Goal: Transaction & Acquisition: Purchase product/service

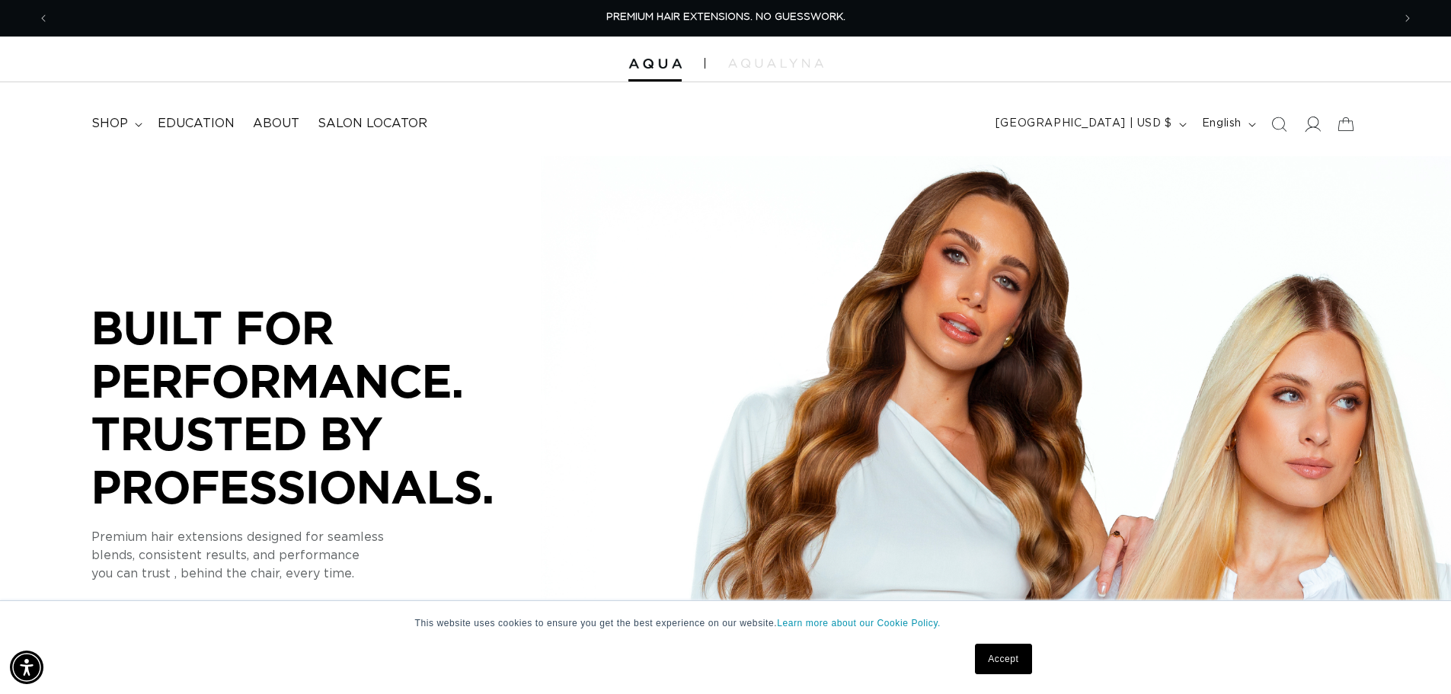
click at [1308, 125] on icon at bounding box center [1312, 124] width 16 height 16
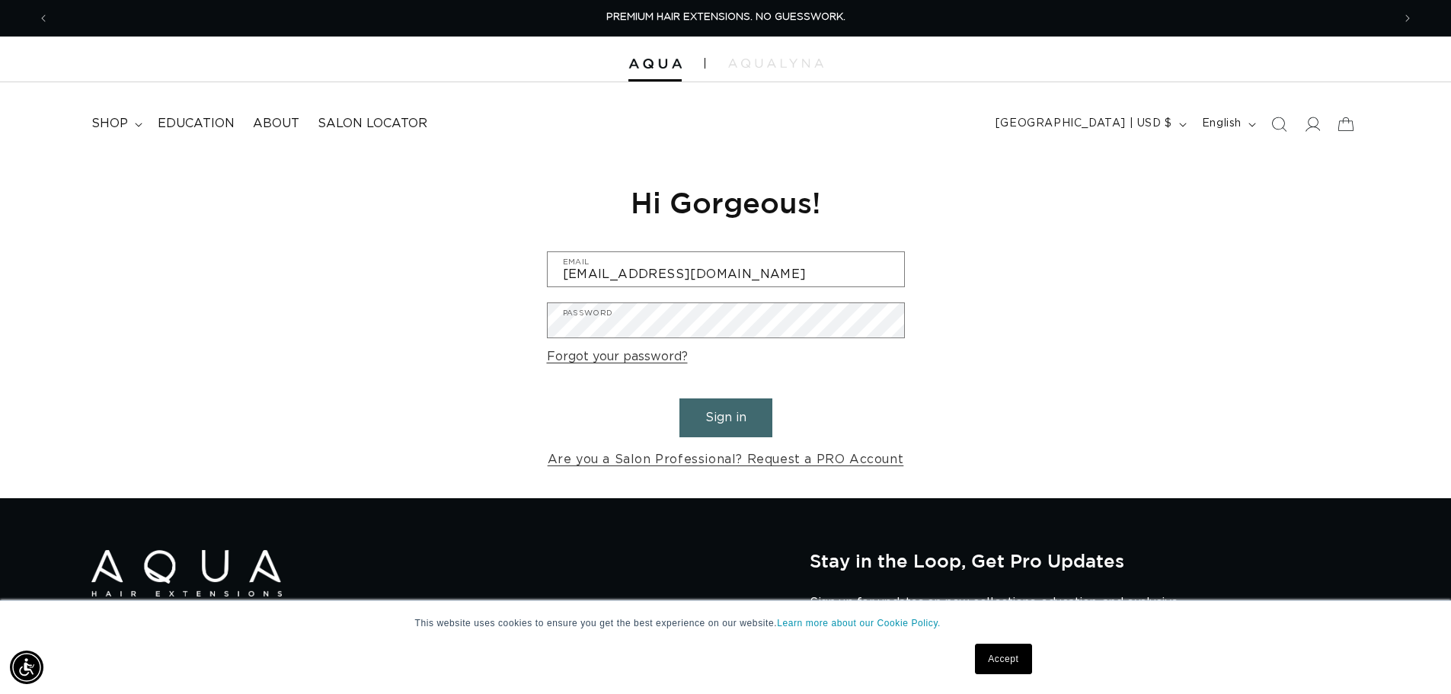
click at [708, 412] on button "Sign in" at bounding box center [726, 417] width 93 height 39
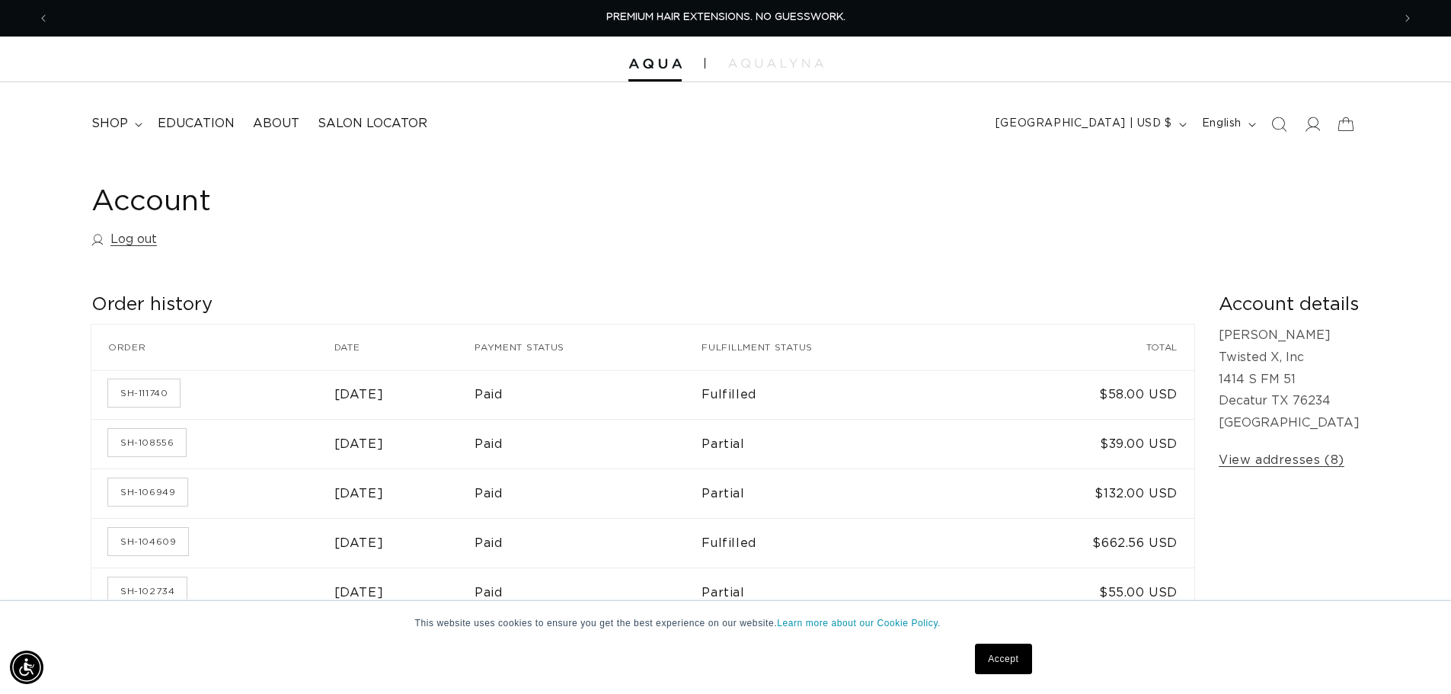
click at [1003, 654] on link "Accept" at bounding box center [1003, 659] width 56 height 30
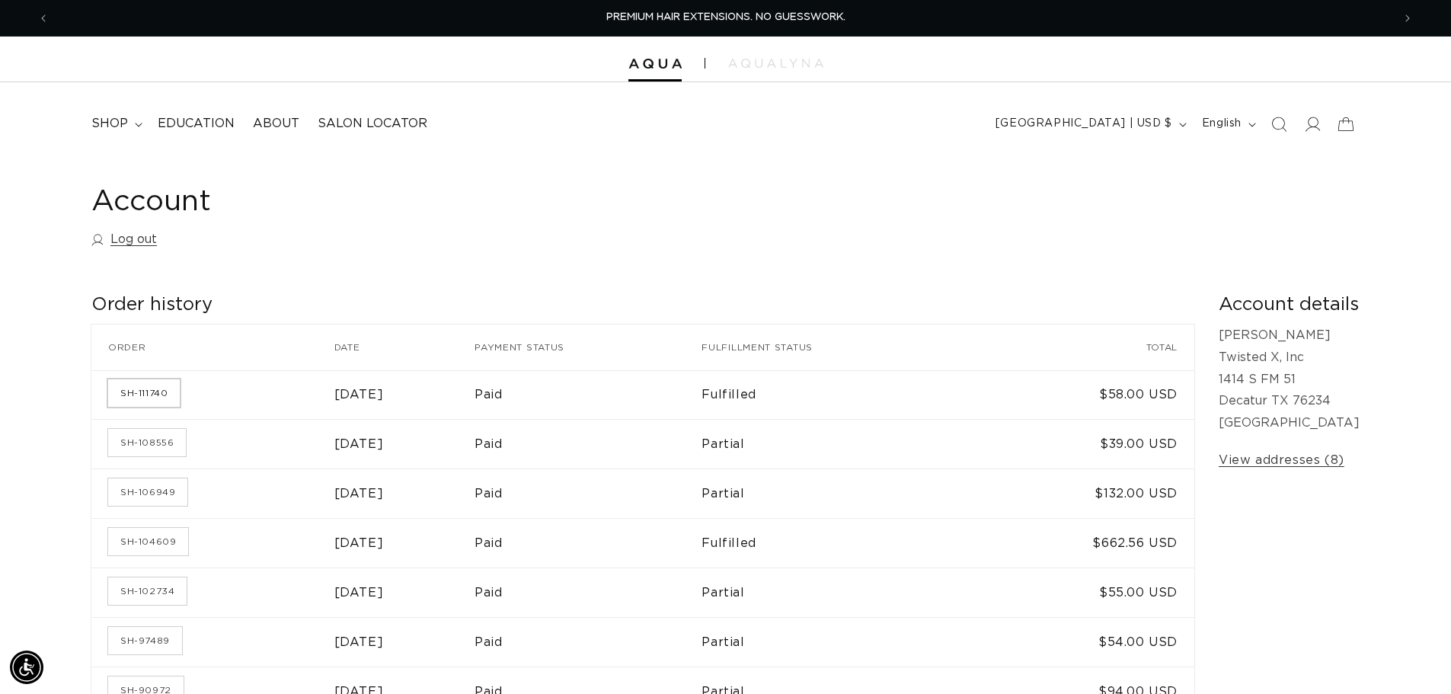
click at [151, 394] on link "SH-111740" at bounding box center [144, 392] width 72 height 27
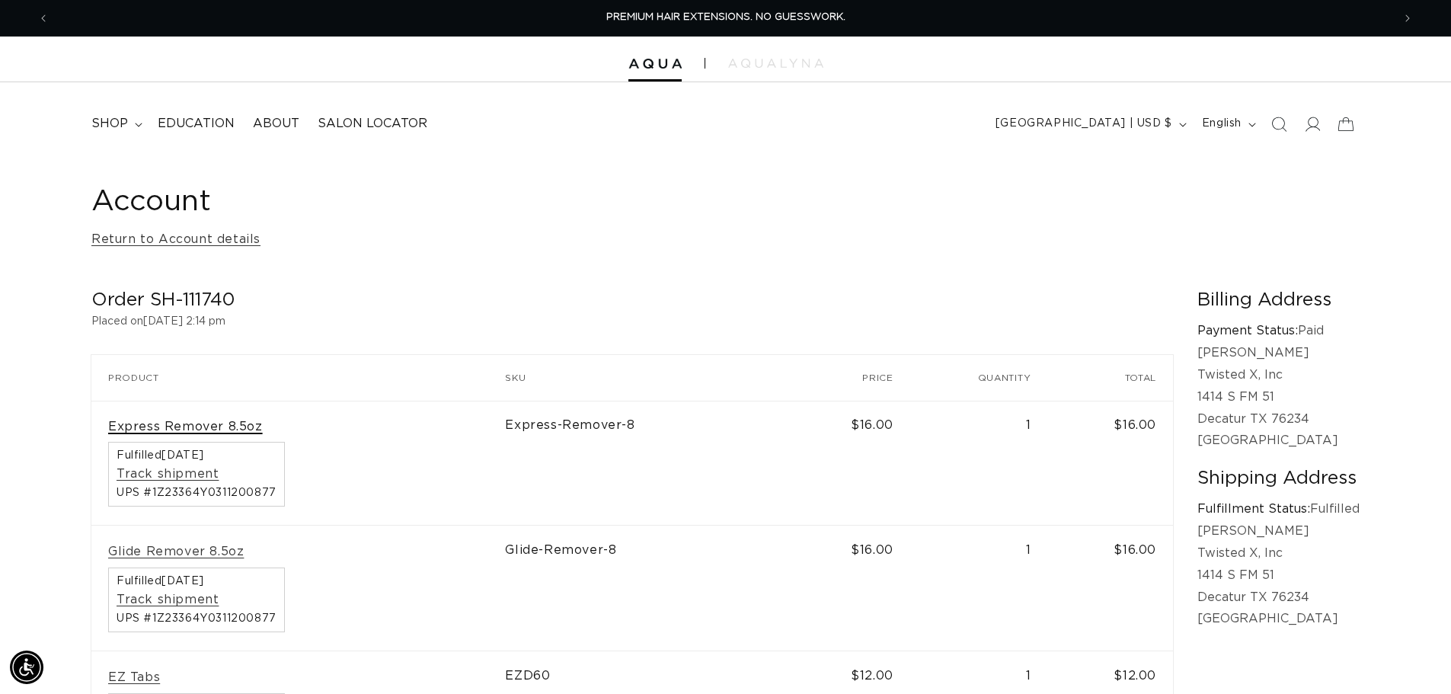
click at [191, 420] on link "Express Remover 8.5oz" at bounding box center [185, 427] width 155 height 16
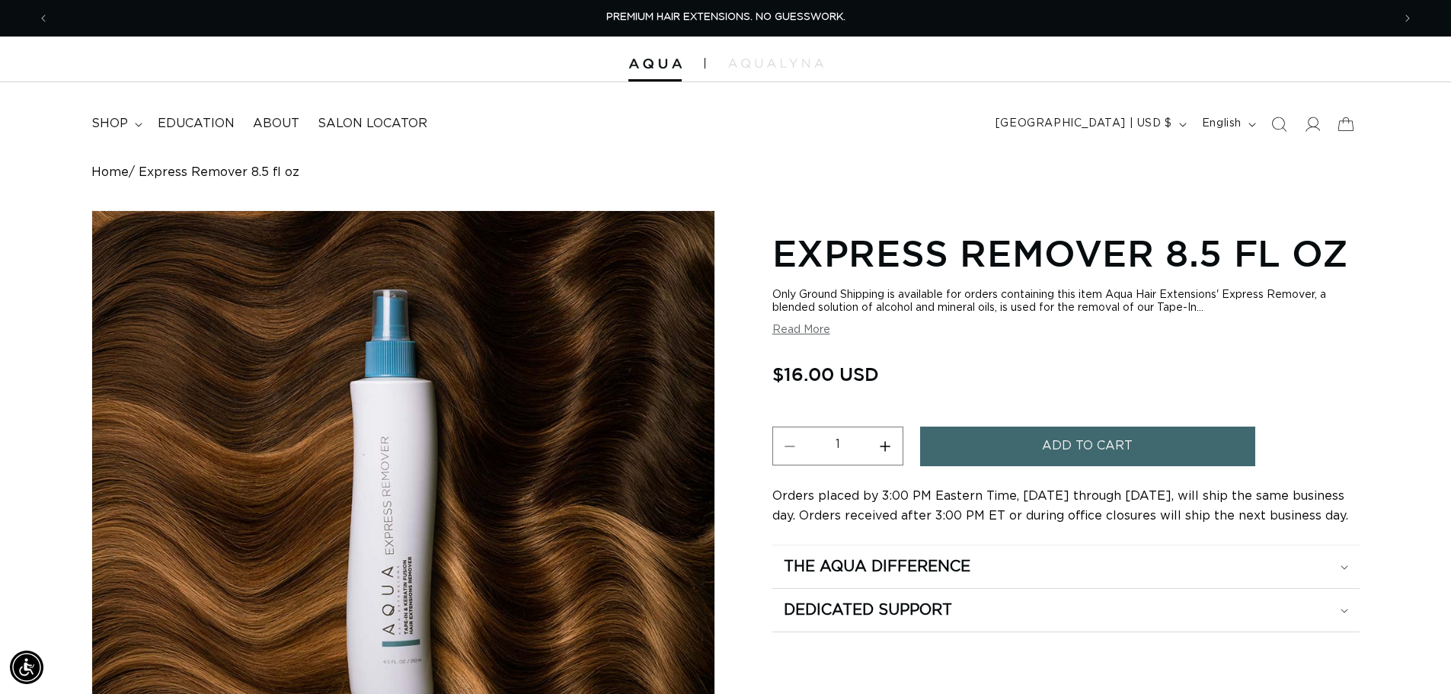
click at [1030, 440] on button "Add to cart" at bounding box center [1087, 446] width 335 height 39
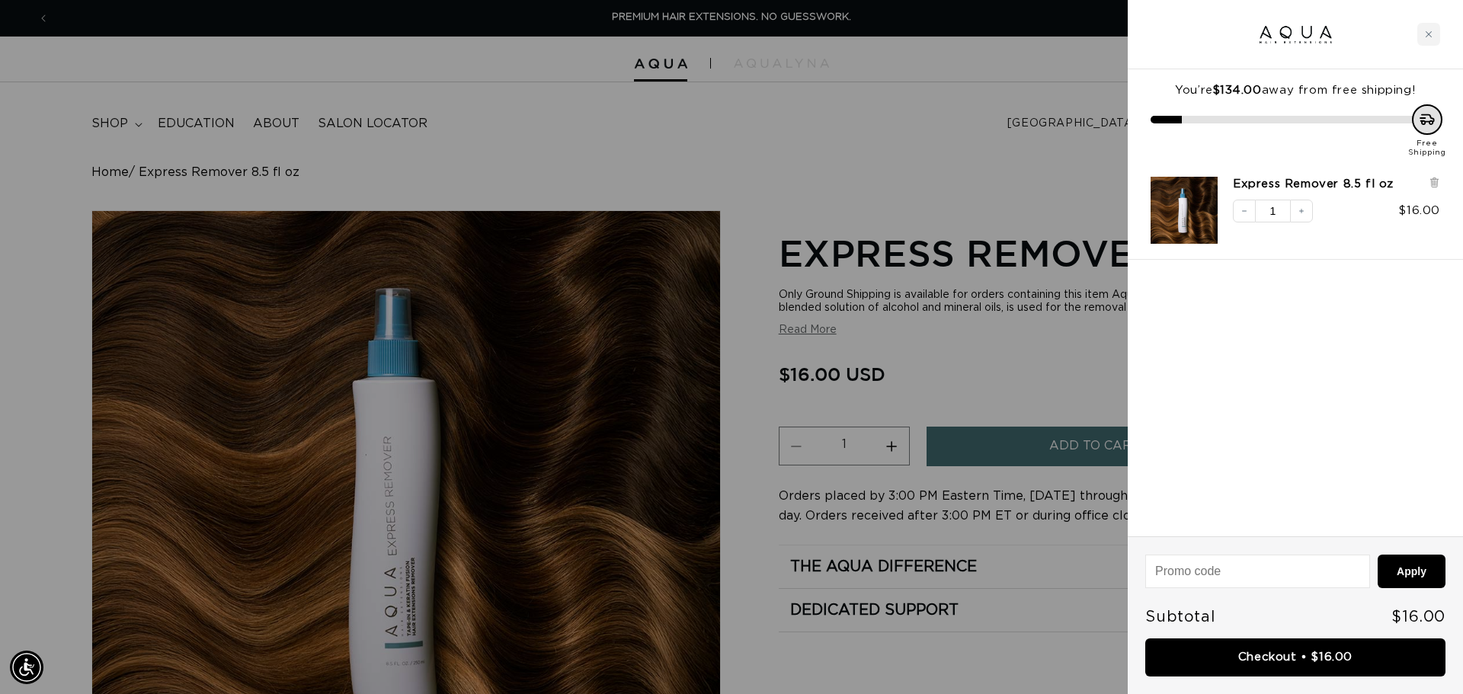
click at [700, 142] on div at bounding box center [731, 347] width 1463 height 694
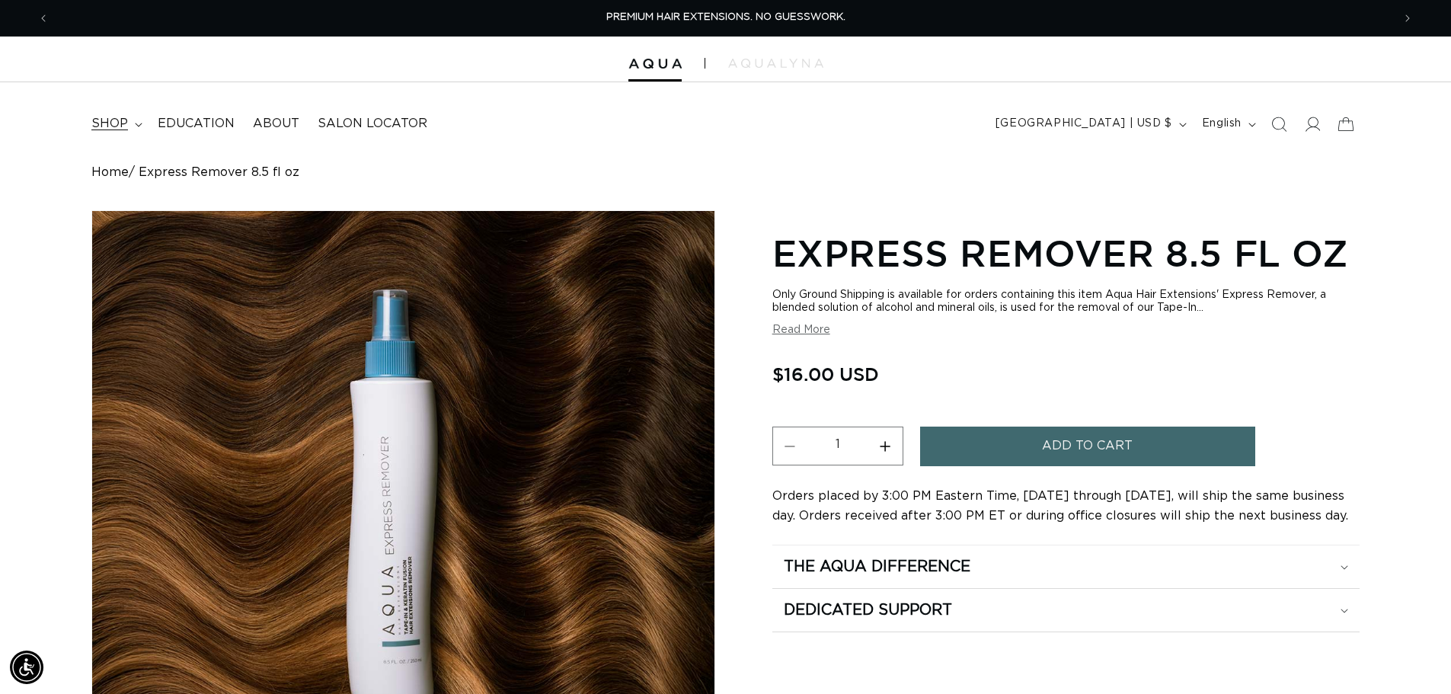
click at [103, 123] on span "shop" at bounding box center [109, 124] width 37 height 16
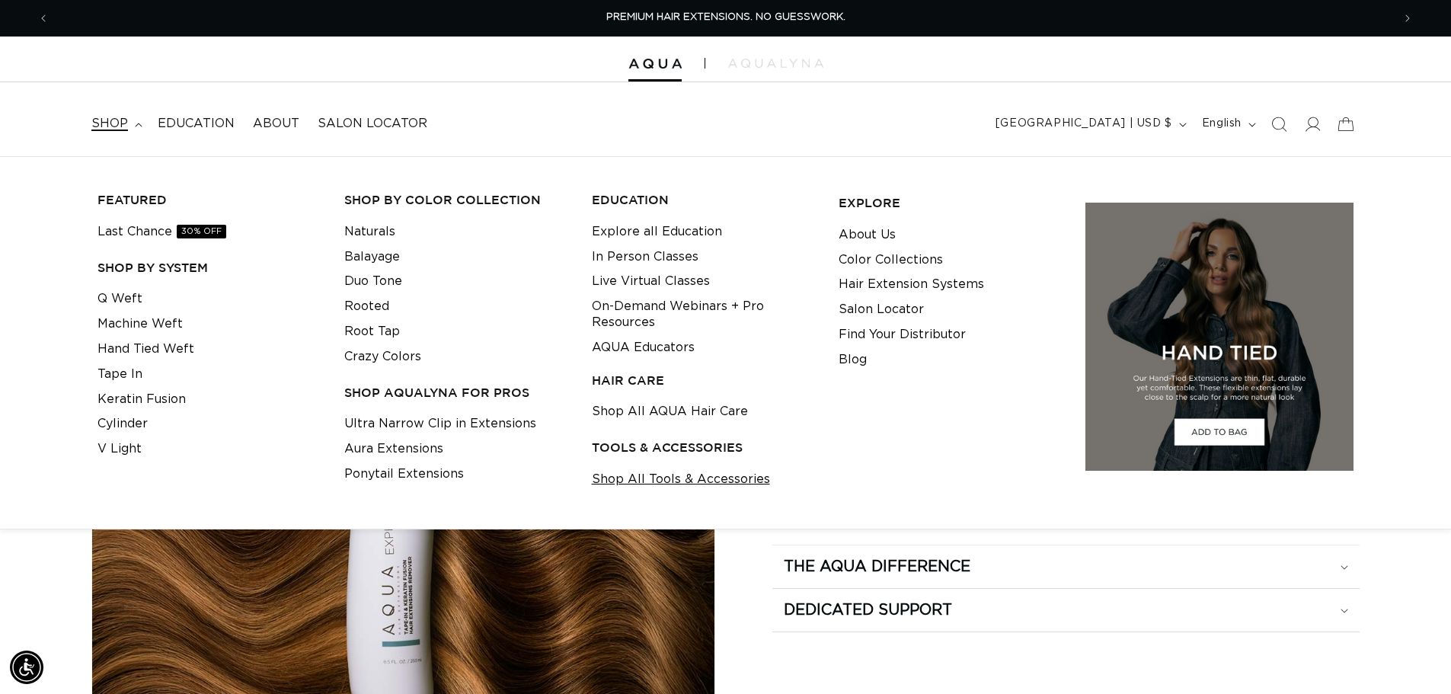
click at [705, 479] on link "Shop All Tools & Accessories" at bounding box center [681, 479] width 178 height 25
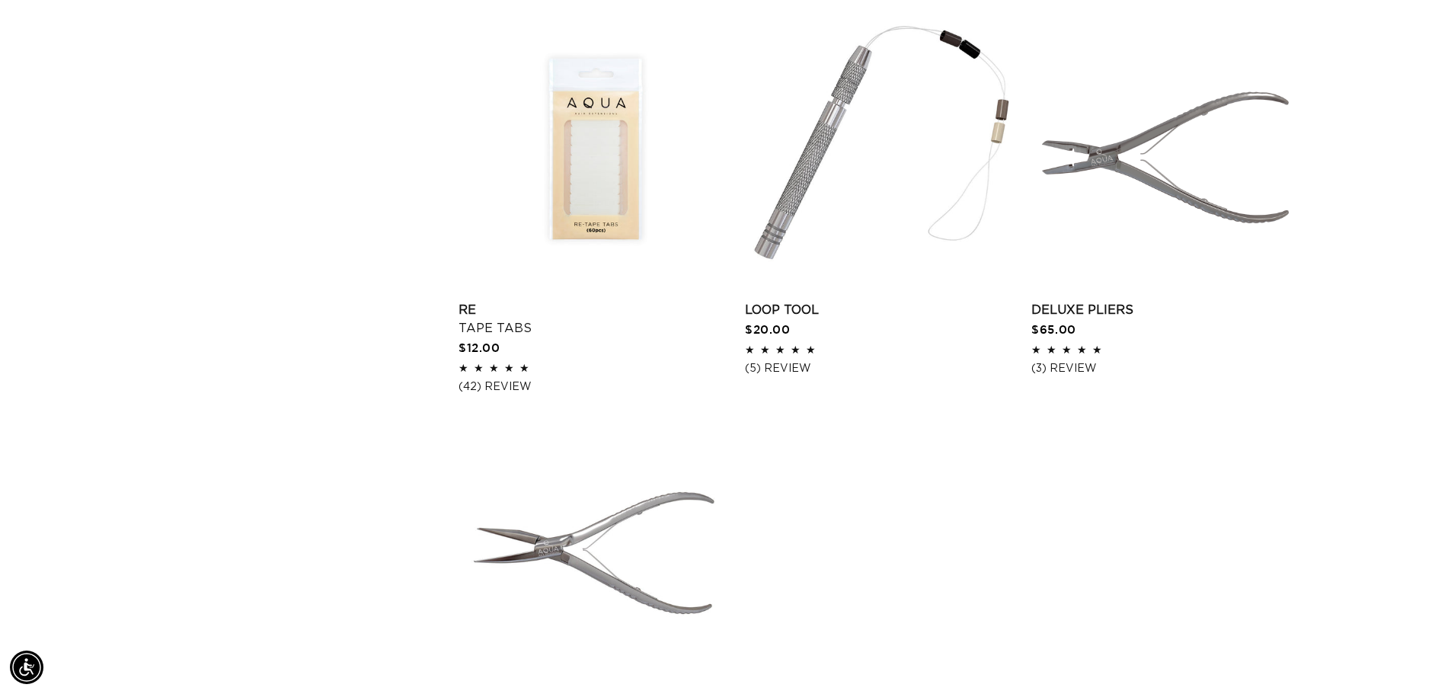
scroll to position [1752, 0]
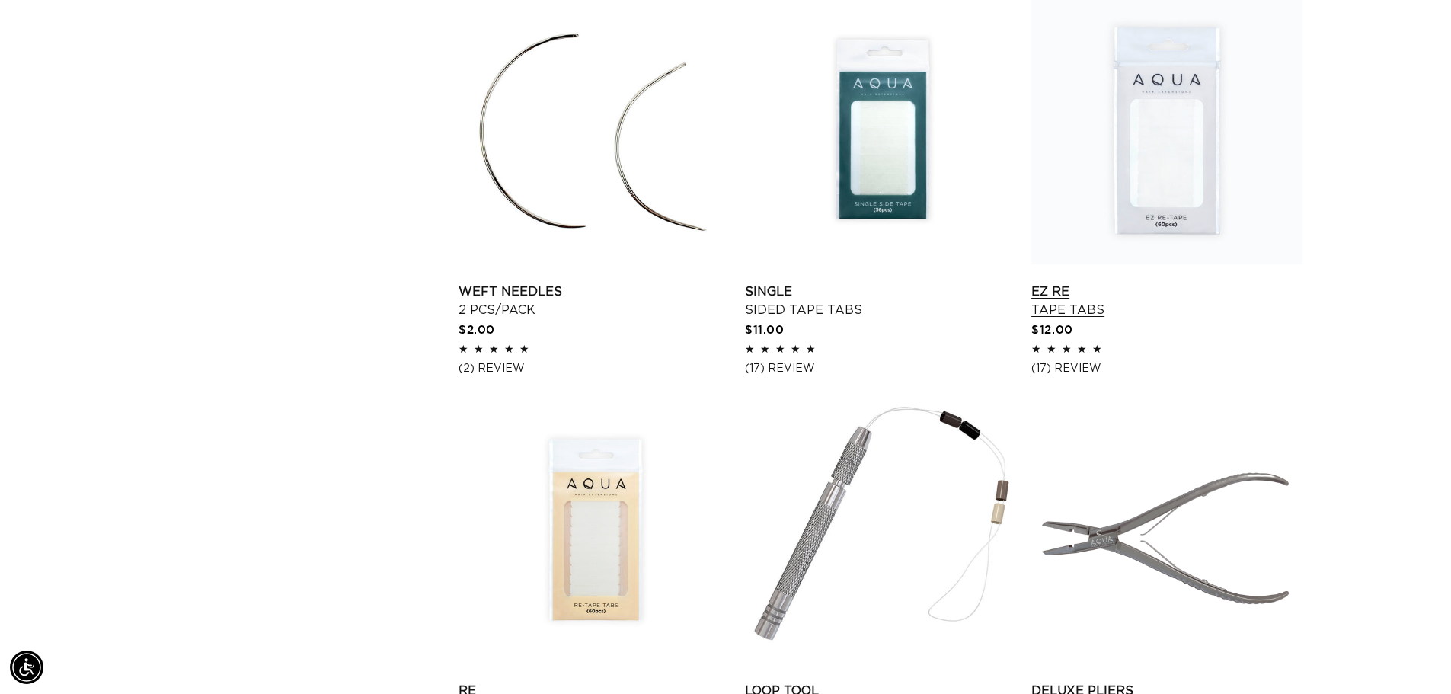
click at [1155, 283] on link "EZ Re Tape Tabs" at bounding box center [1167, 301] width 271 height 37
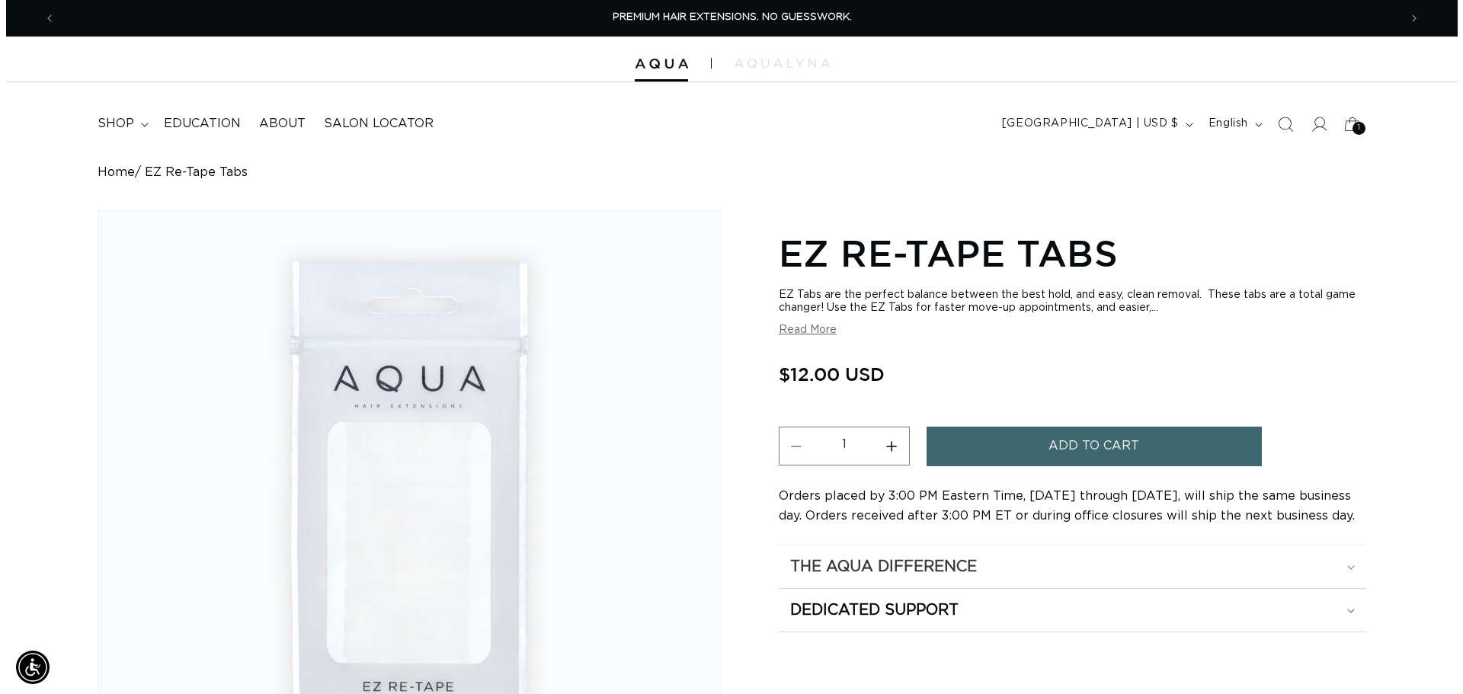
scroll to position [152, 0]
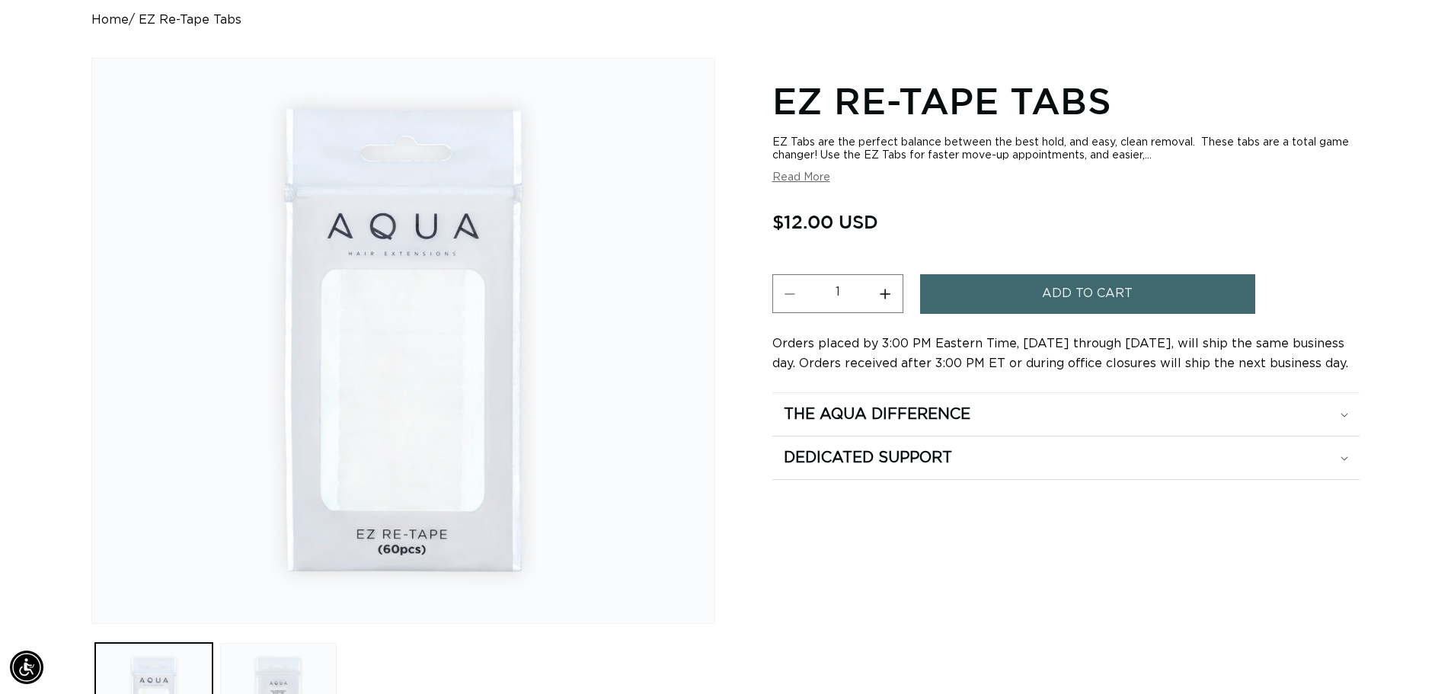
click at [886, 293] on button "Increase quantity for EZ Re-Tape Tabs" at bounding box center [885, 293] width 34 height 39
type input "2"
click at [1014, 292] on button "Add to cart" at bounding box center [1087, 293] width 335 height 39
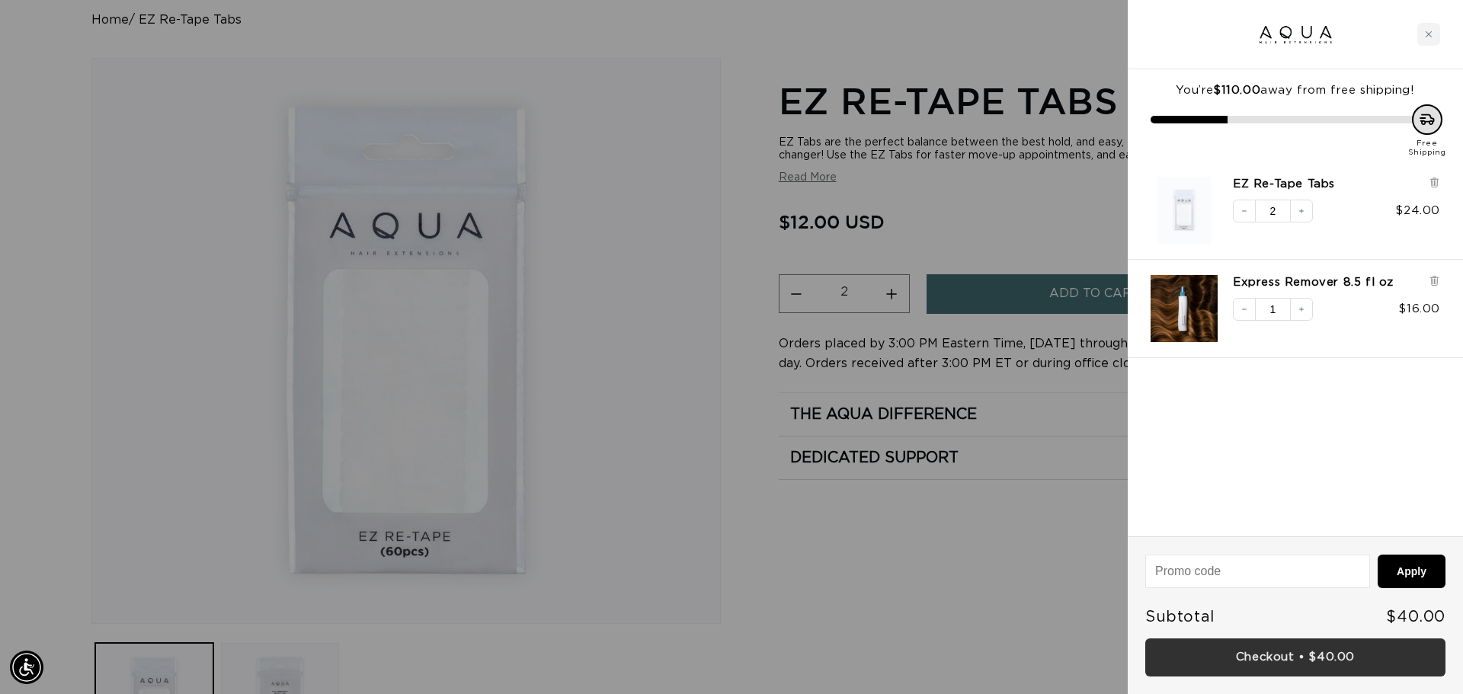
click at [1307, 654] on link "Checkout • $40.00" at bounding box center [1295, 657] width 300 height 39
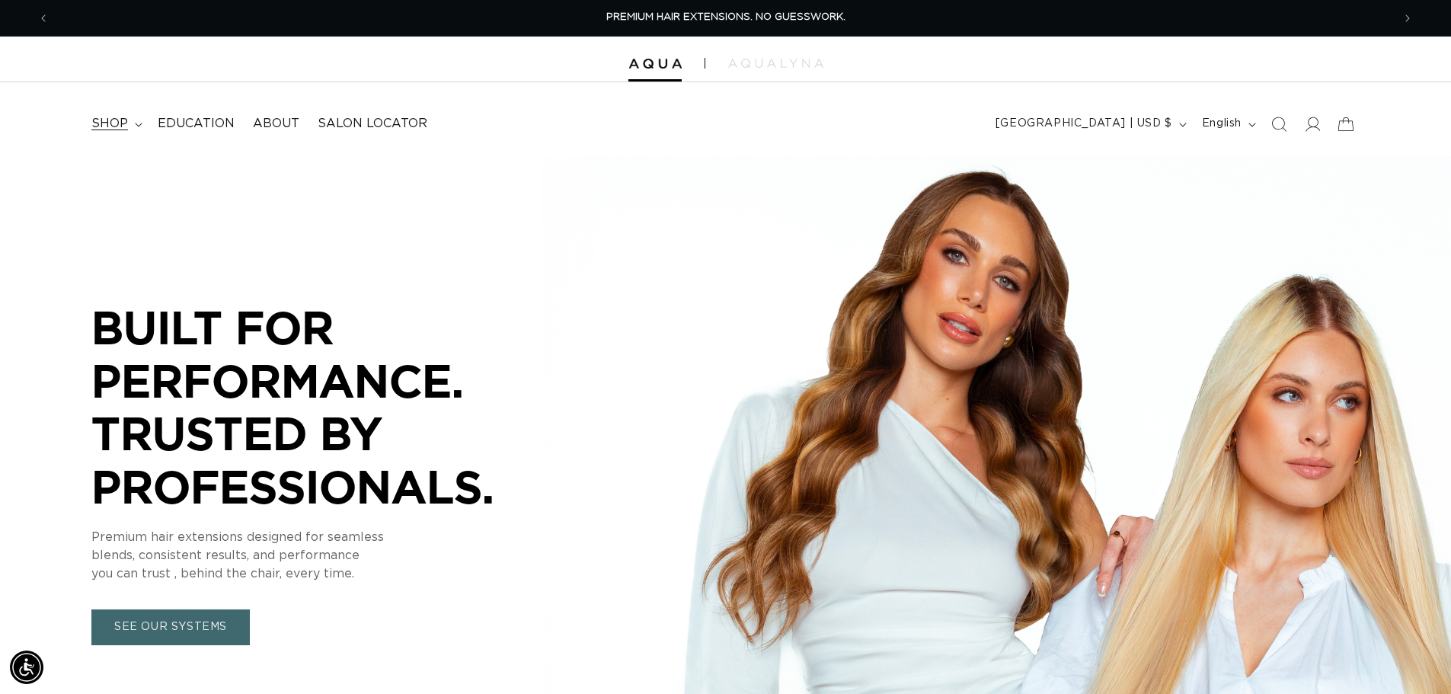
click at [110, 126] on span "shop" at bounding box center [109, 124] width 37 height 16
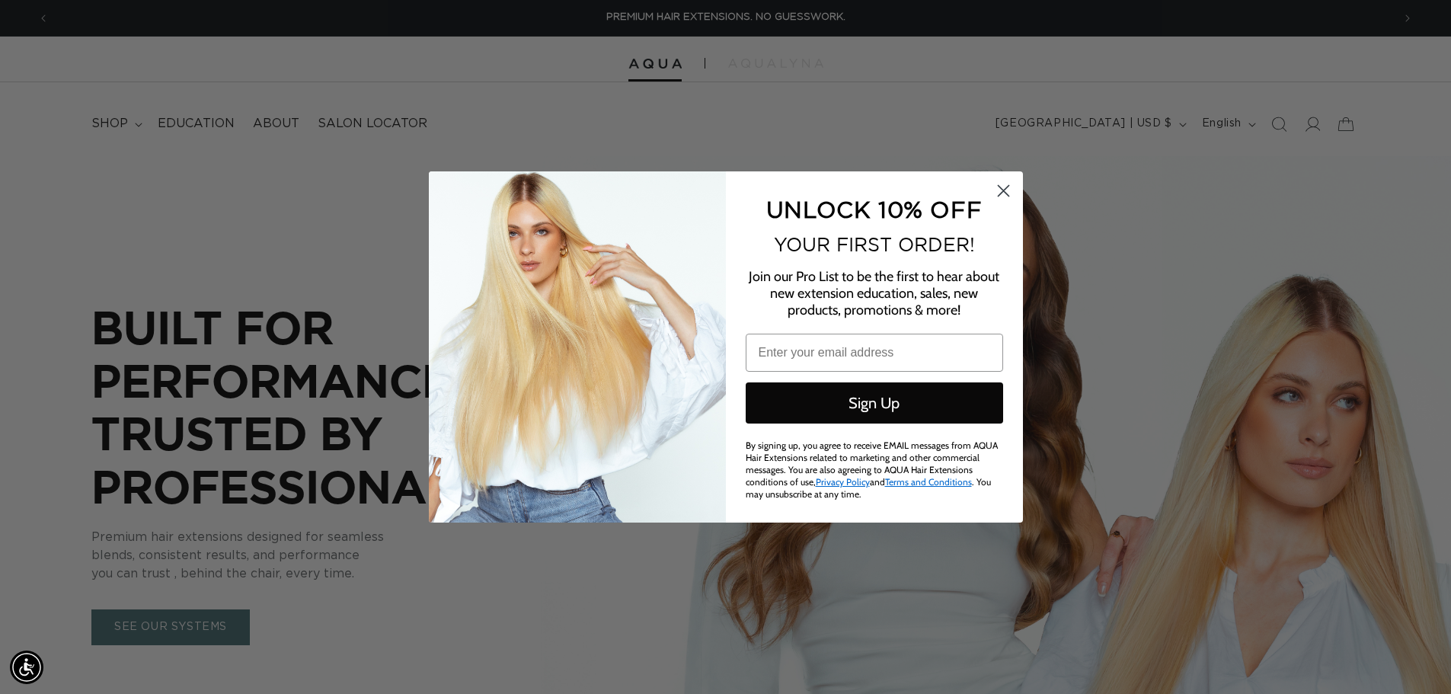
click at [1003, 194] on circle "Close dialog" at bounding box center [1002, 190] width 25 height 25
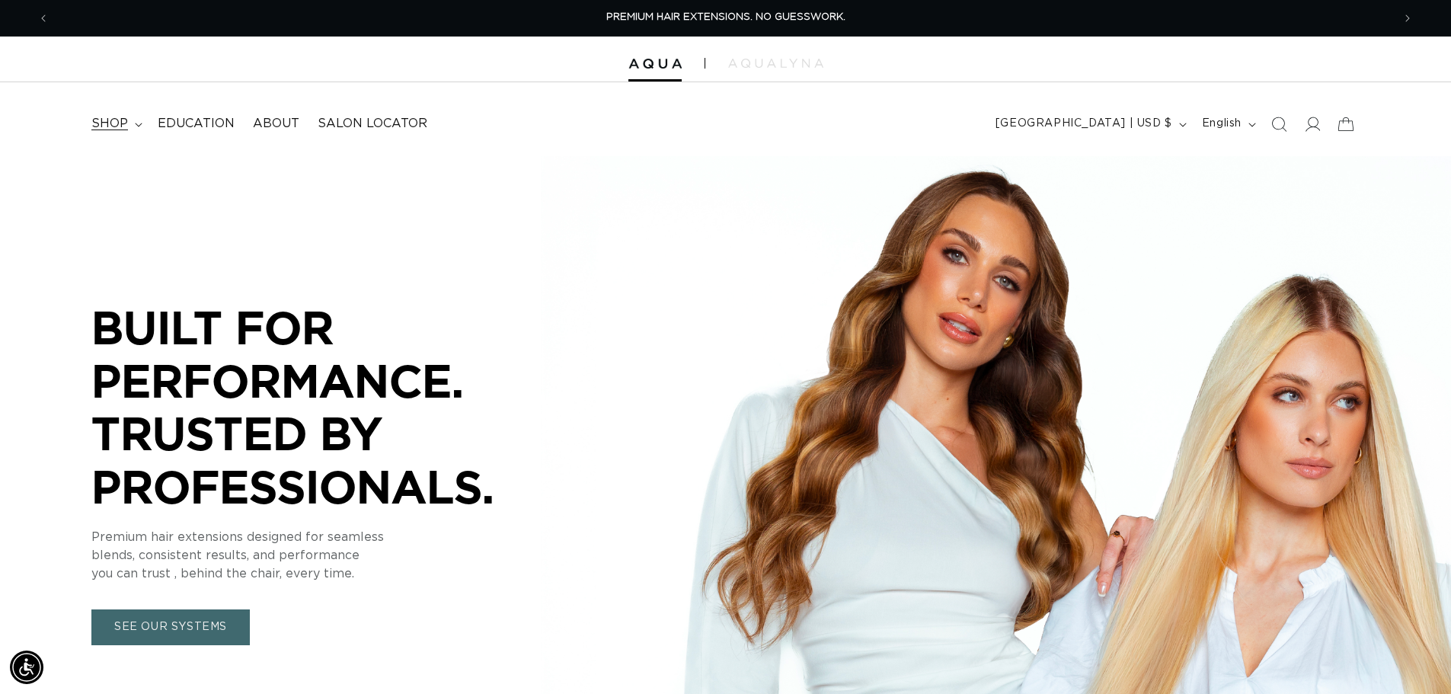
click at [101, 114] on summary "shop" at bounding box center [115, 124] width 66 height 34
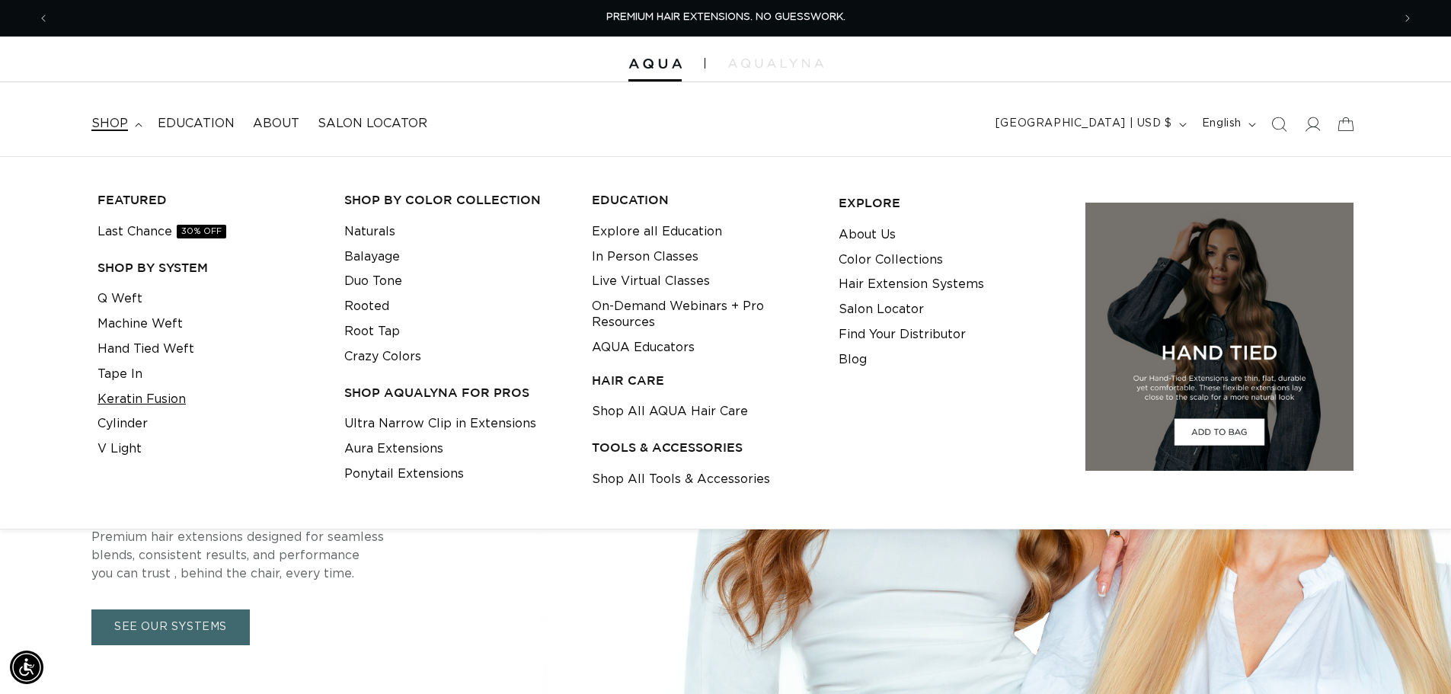
click at [175, 398] on link "Keratin Fusion" at bounding box center [142, 399] width 88 height 25
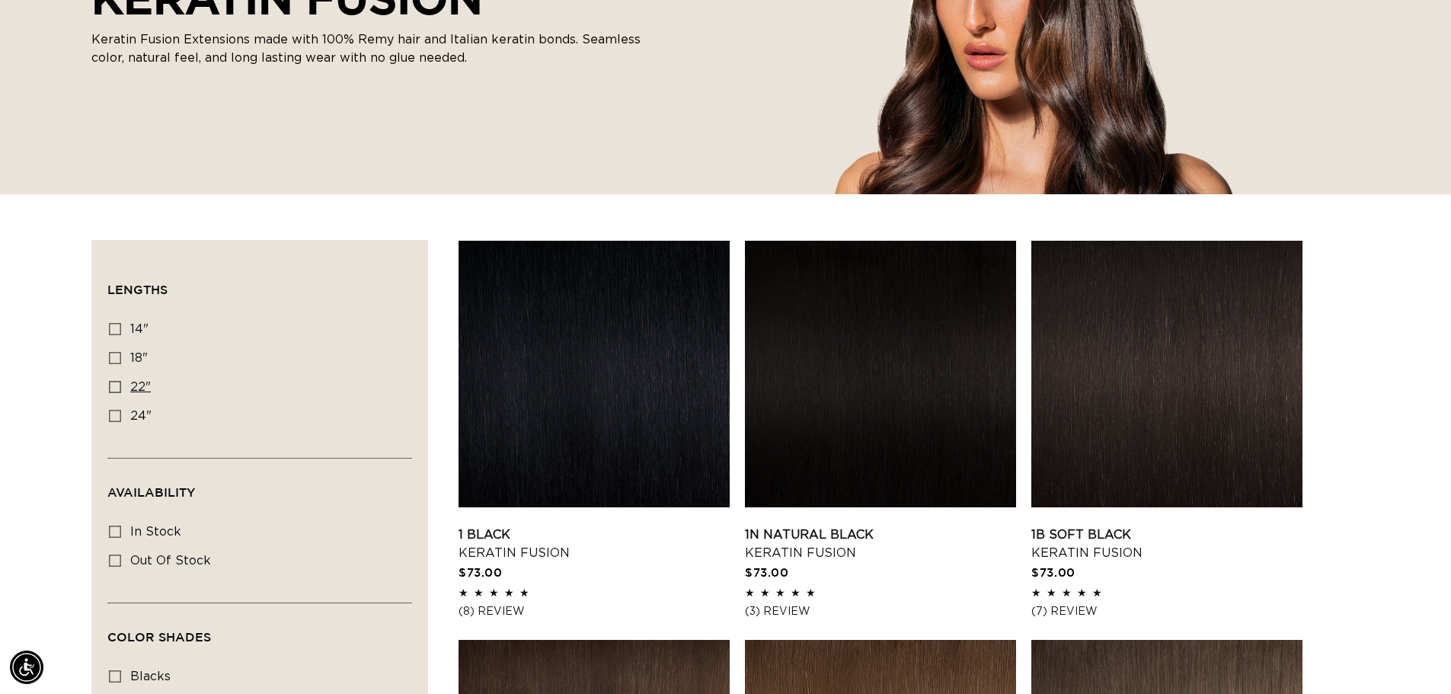
click at [110, 386] on icon at bounding box center [115, 387] width 12 height 12
click at [110, 386] on input "22" 22" (34 products)" at bounding box center [115, 387] width 12 height 12
checkbox input "true"
click at [626, 526] on link "1 Black Keratin Fusion" at bounding box center [594, 544] width 271 height 37
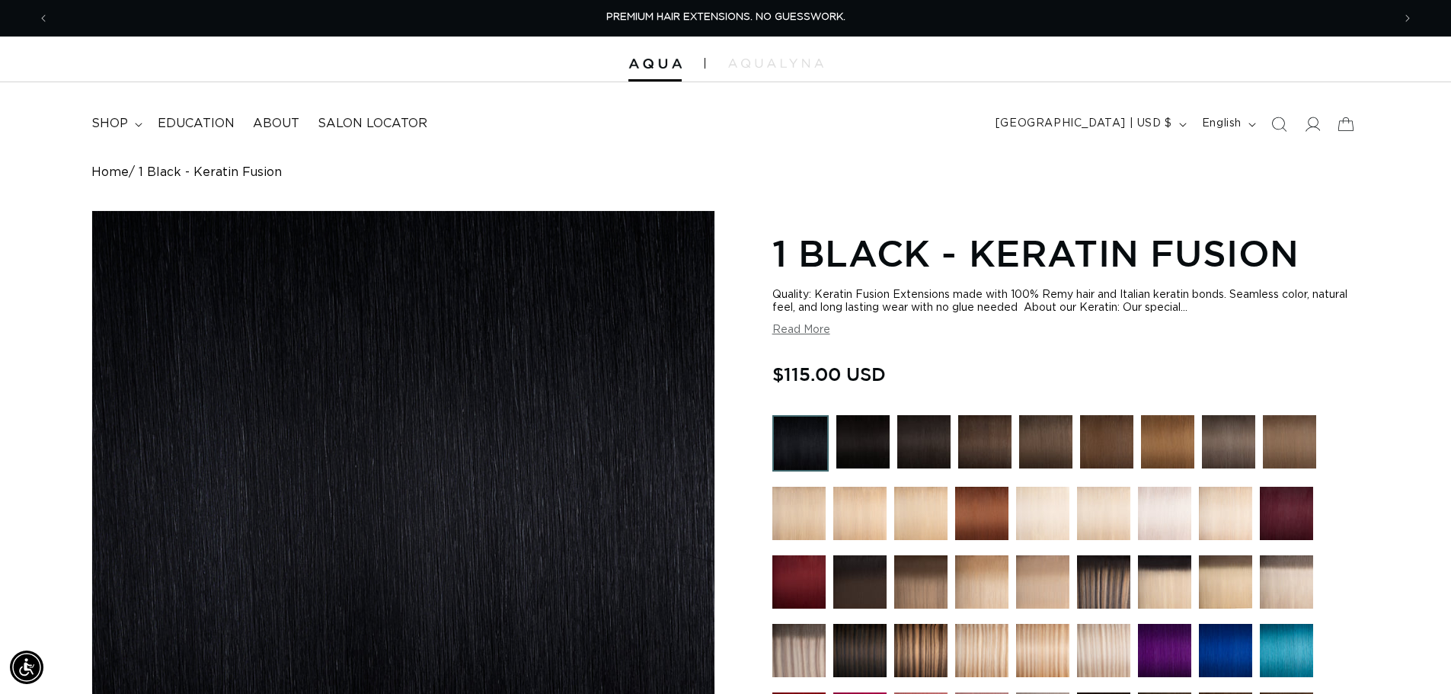
click at [798, 440] on img at bounding box center [800, 443] width 56 height 56
click at [871, 437] on img at bounding box center [862, 441] width 53 height 53
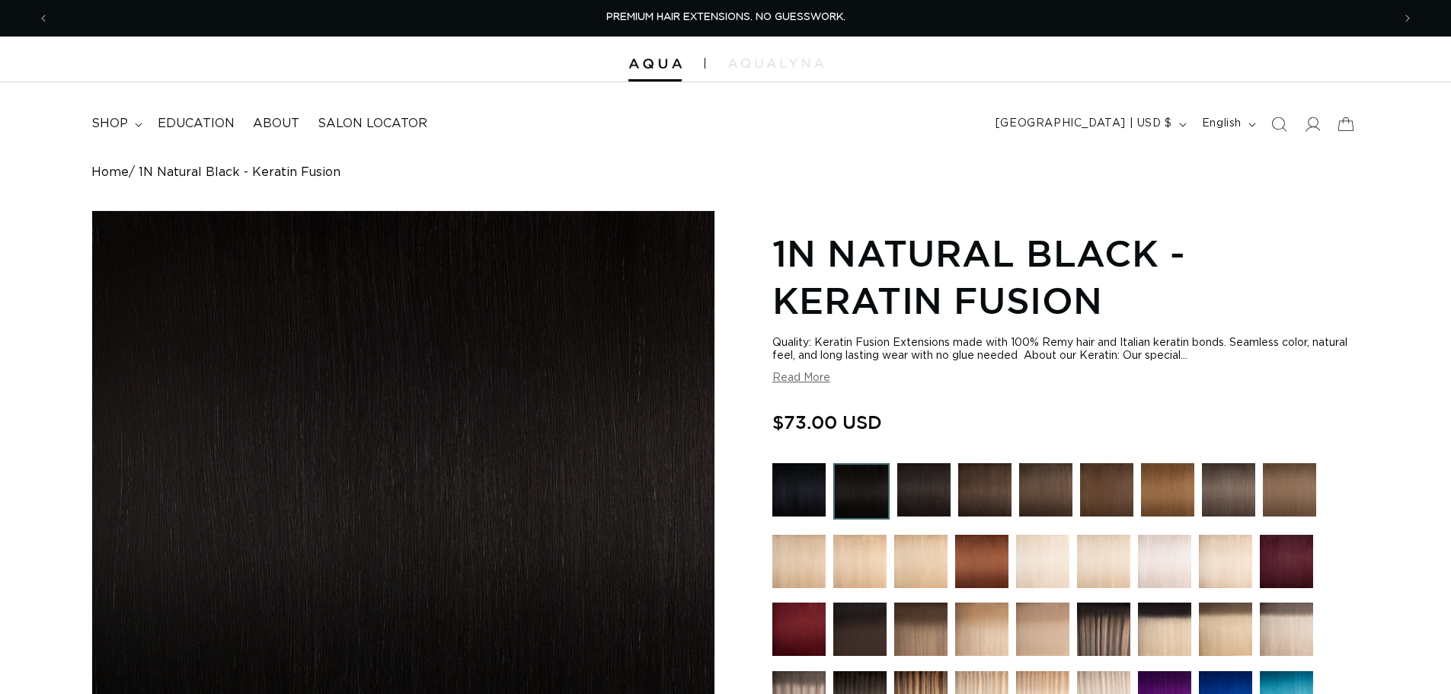
click at [805, 440] on div "Regular price $73.00 USD Regular price Sale price $73.00 USD Unit price / per S…" at bounding box center [1065, 424] width 587 height 33
click at [804, 497] on img at bounding box center [798, 489] width 53 height 53
click at [99, 117] on span "shop" at bounding box center [109, 124] width 37 height 16
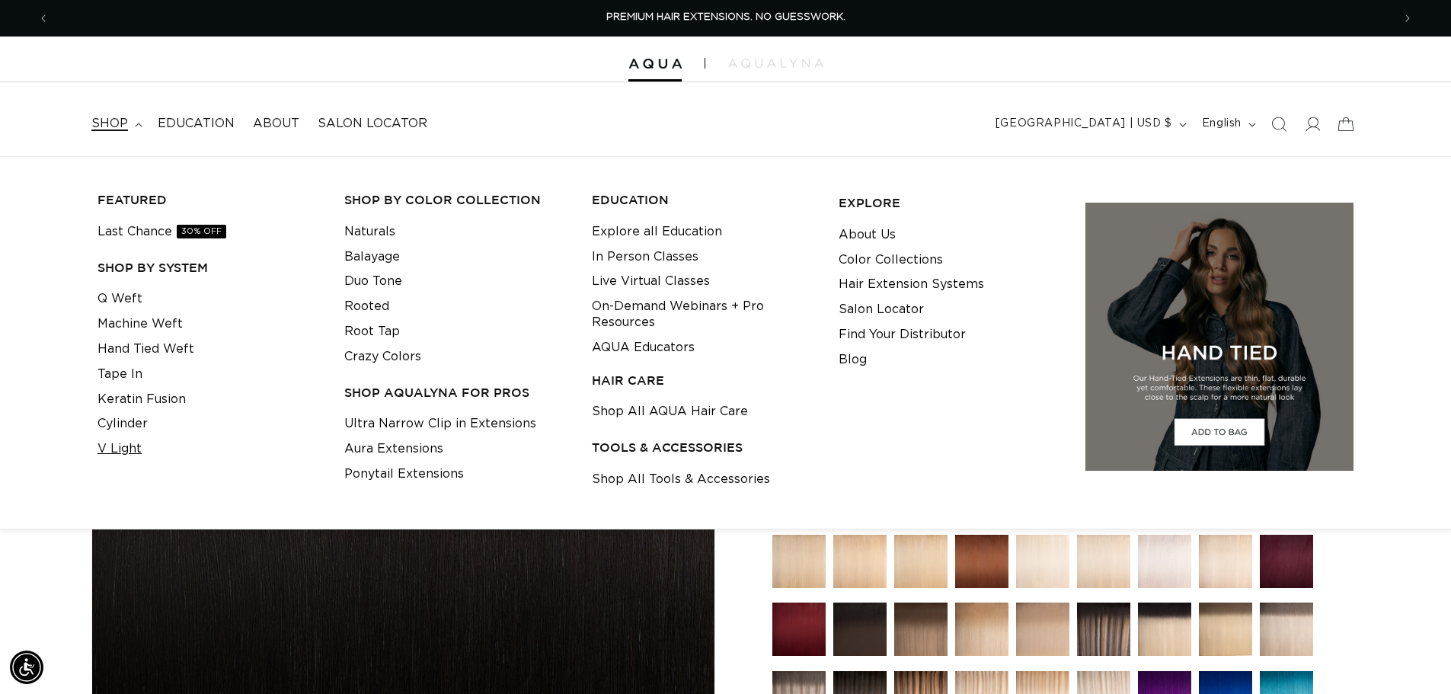
click at [128, 447] on link "V Light" at bounding box center [120, 449] width 44 height 25
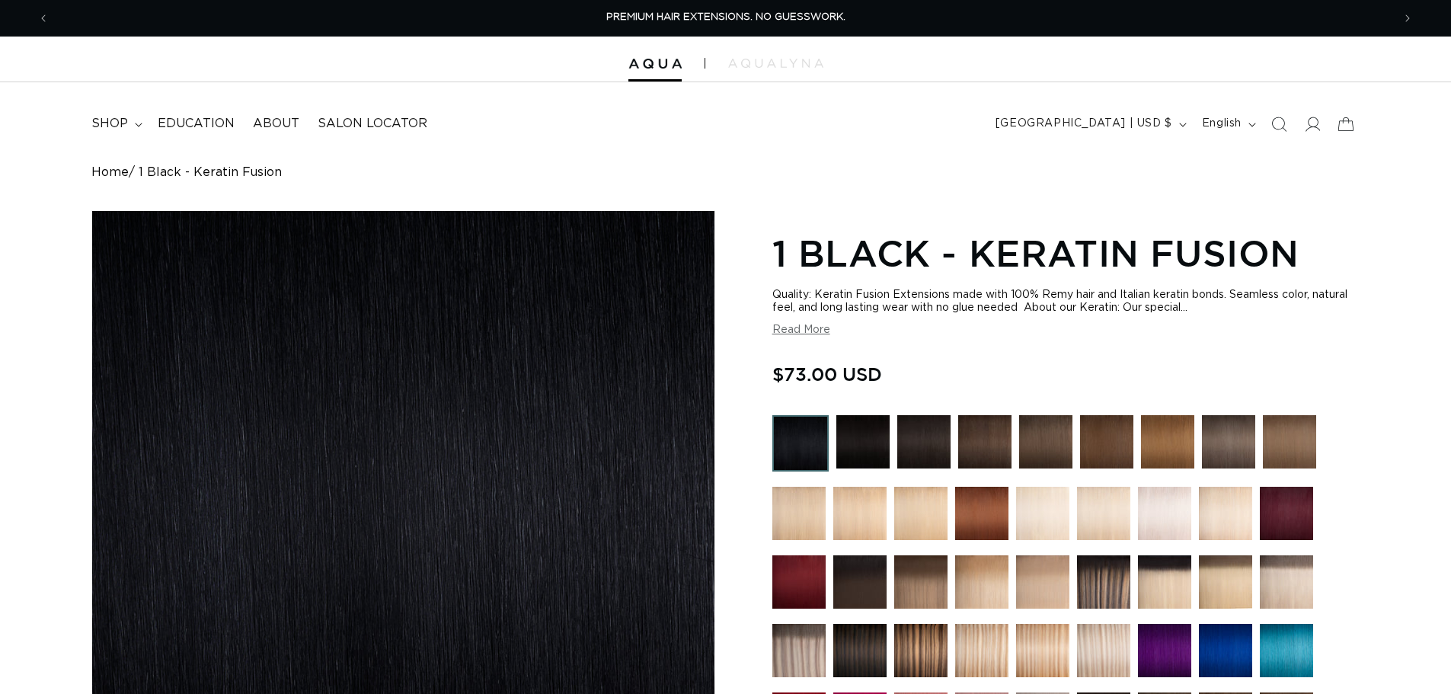
drag, startPoint x: 0, startPoint y: 0, endPoint x: 786, endPoint y: 442, distance: 901.9
click at [786, 443] on img at bounding box center [800, 443] width 56 height 56
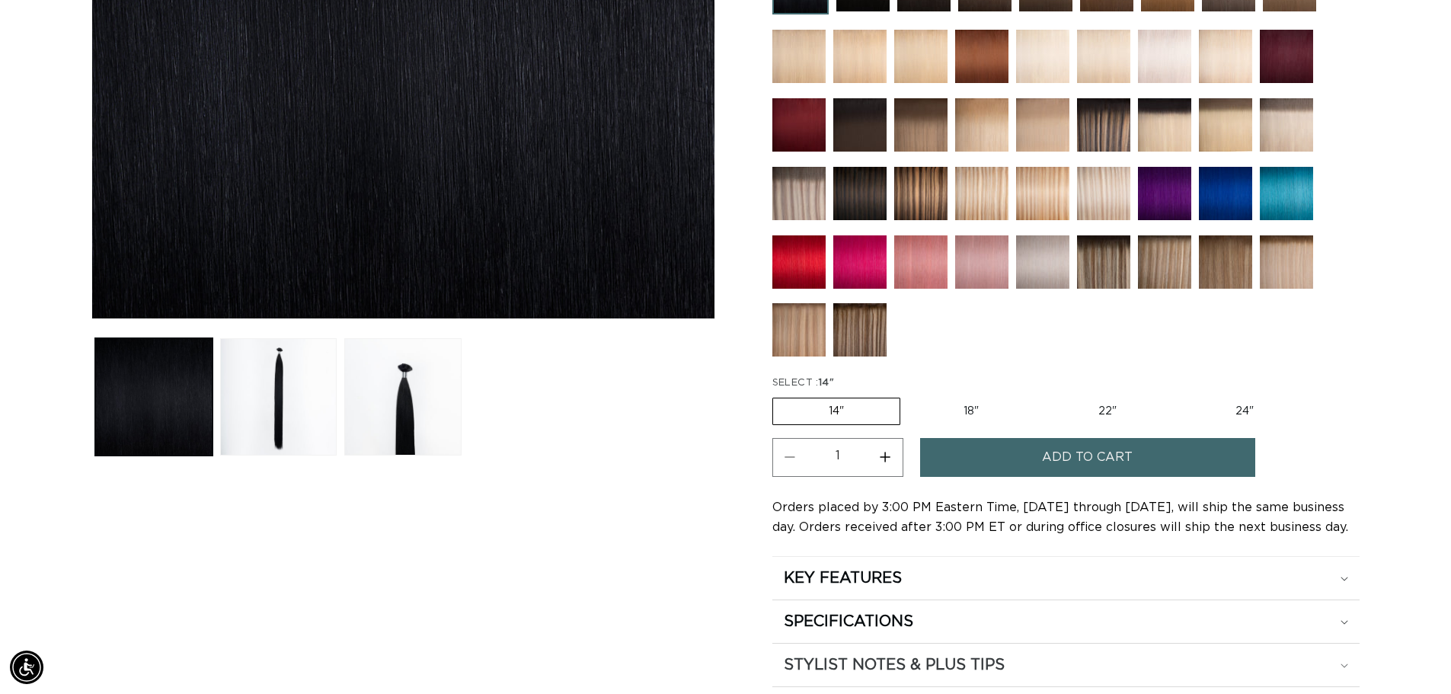
scroll to position [609, 0]
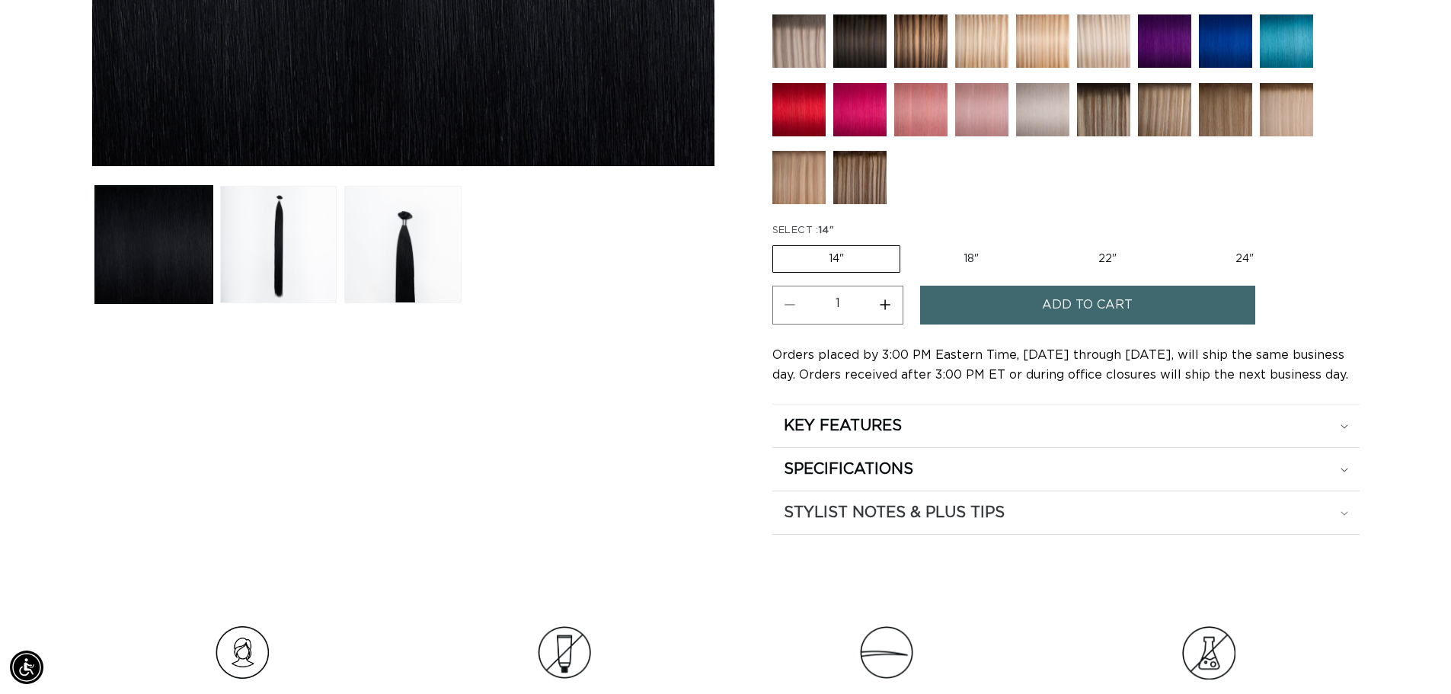
click at [1048, 436] on div "STYLIST NOTES & PLUS TIPS" at bounding box center [1066, 426] width 565 height 20
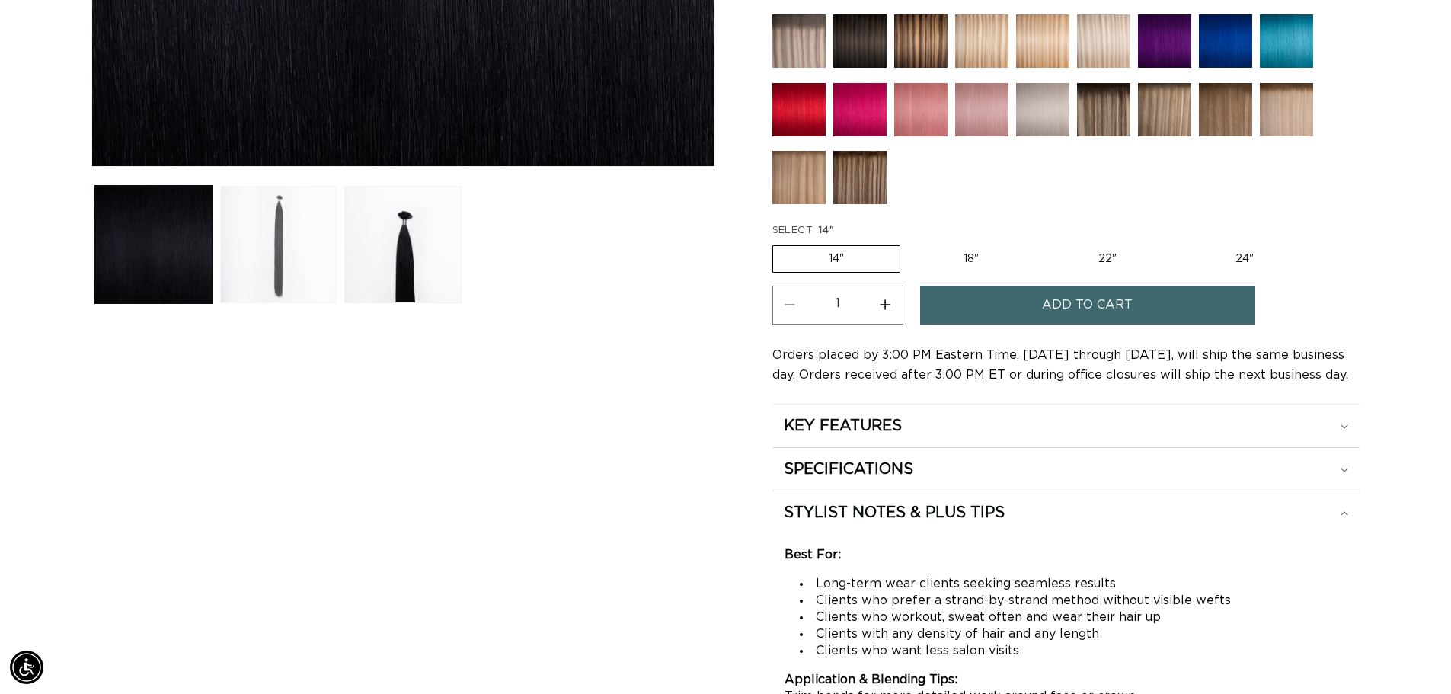
click at [294, 238] on button "Load image 2 in gallery view" at bounding box center [278, 244] width 117 height 117
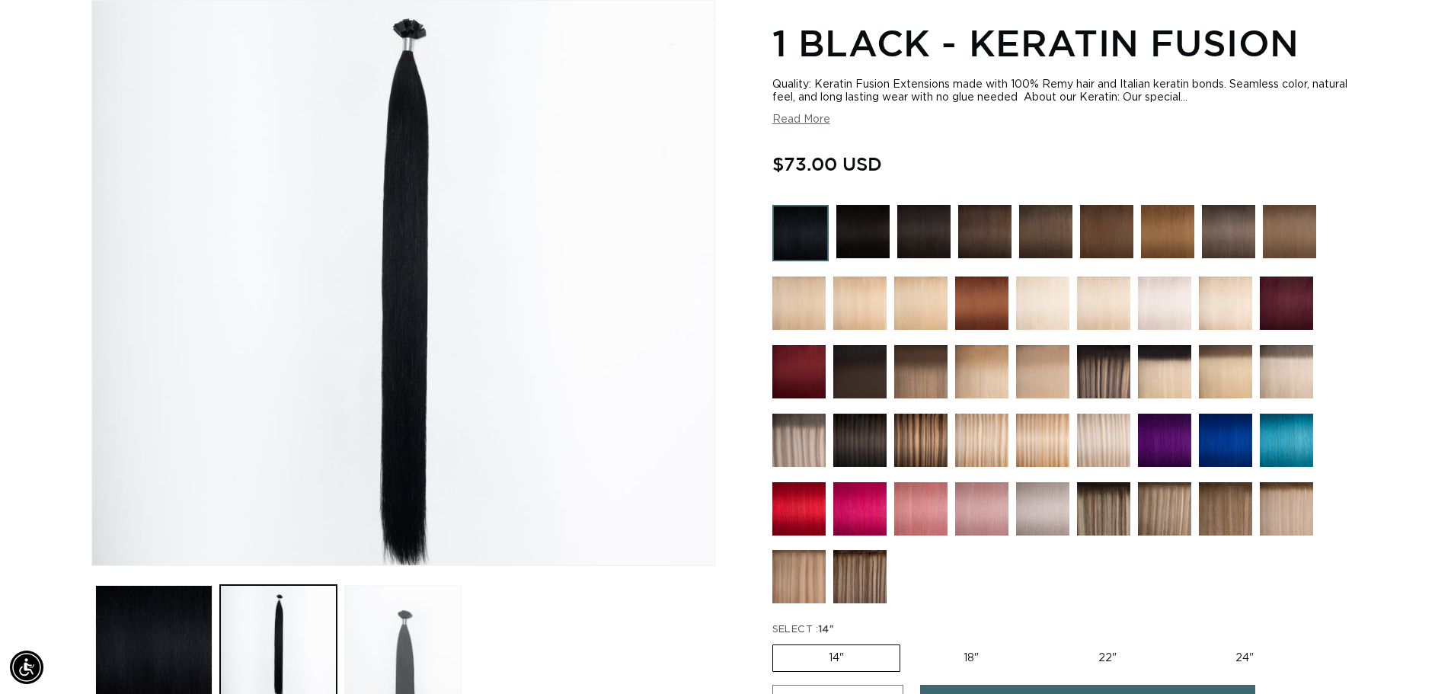
click at [411, 631] on button "Load image 3 in gallery view" at bounding box center [402, 643] width 117 height 117
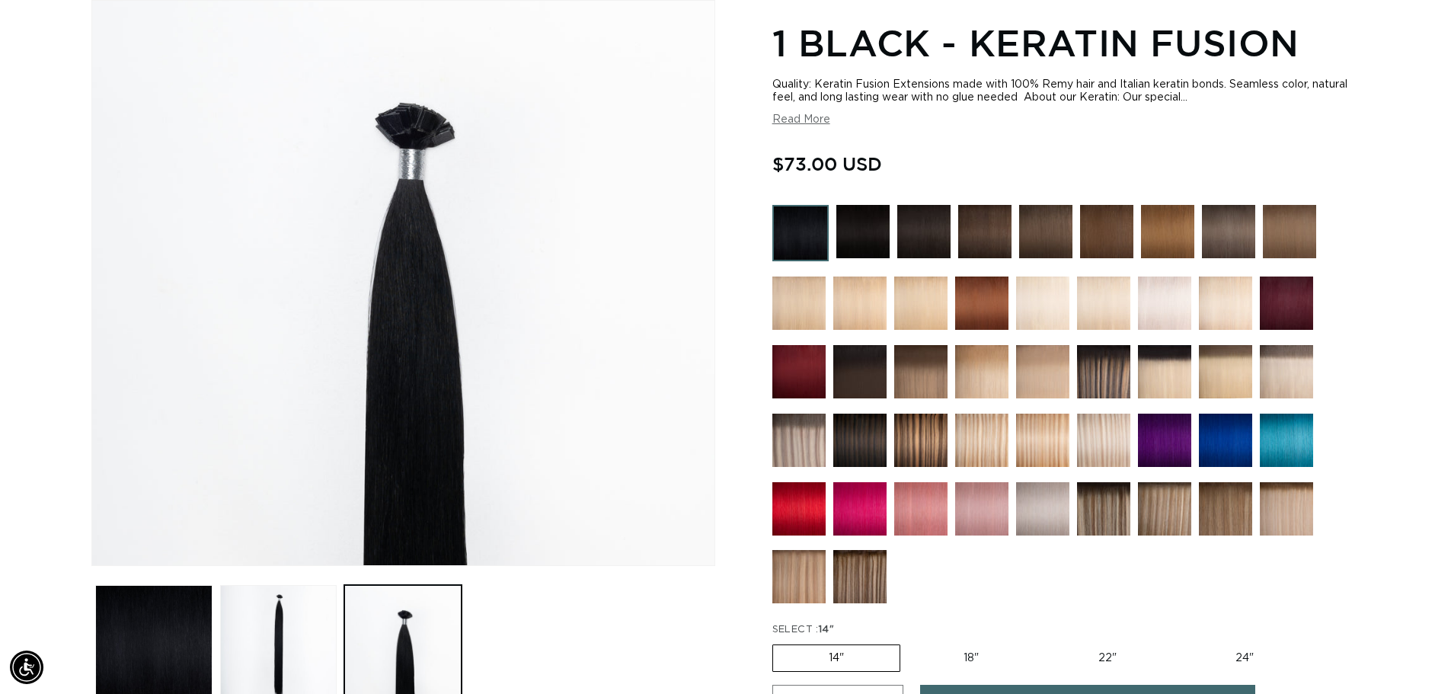
click at [1100, 654] on label "22" Variant sold out or unavailable" at bounding box center [1108, 658] width 130 height 26
click at [1043, 642] on input "22" Variant sold out or unavailable" at bounding box center [1042, 641] width 1 height 1
radio input "true"
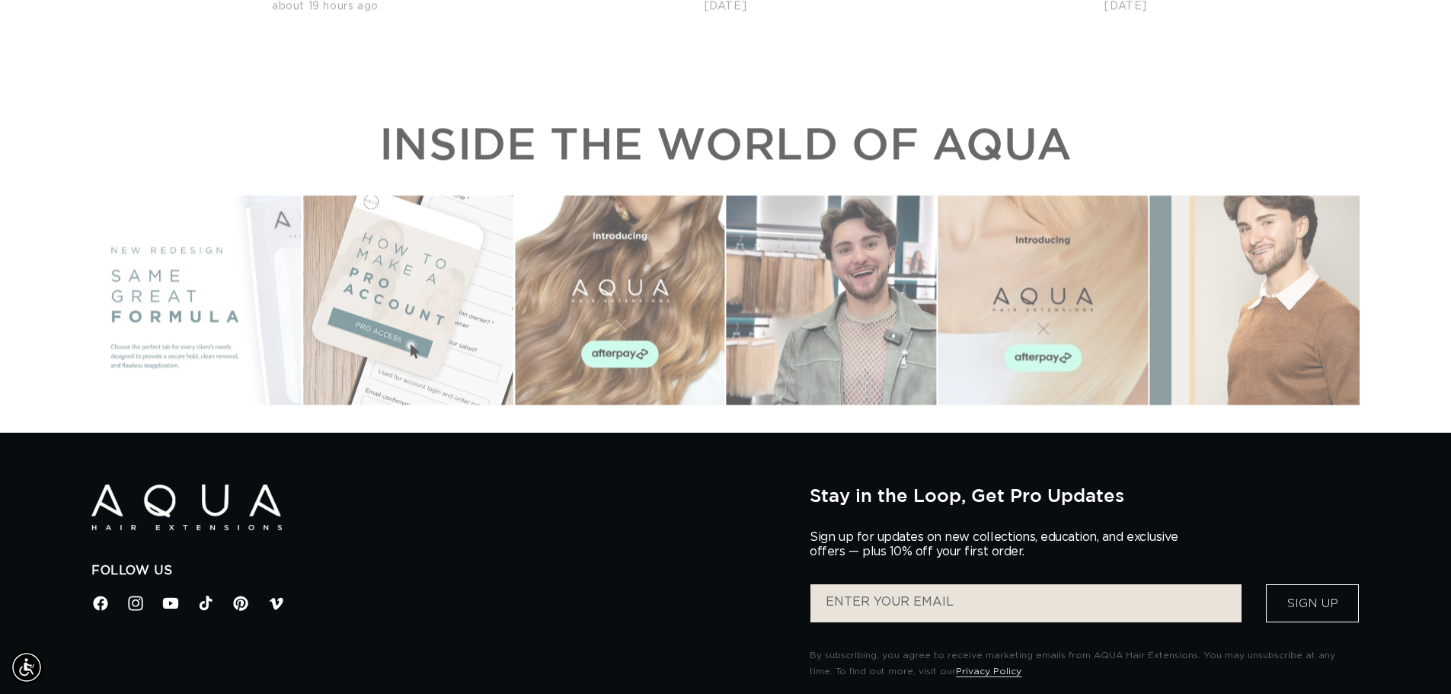
scroll to position [2362, 0]
